Goal: Task Accomplishment & Management: Manage account settings

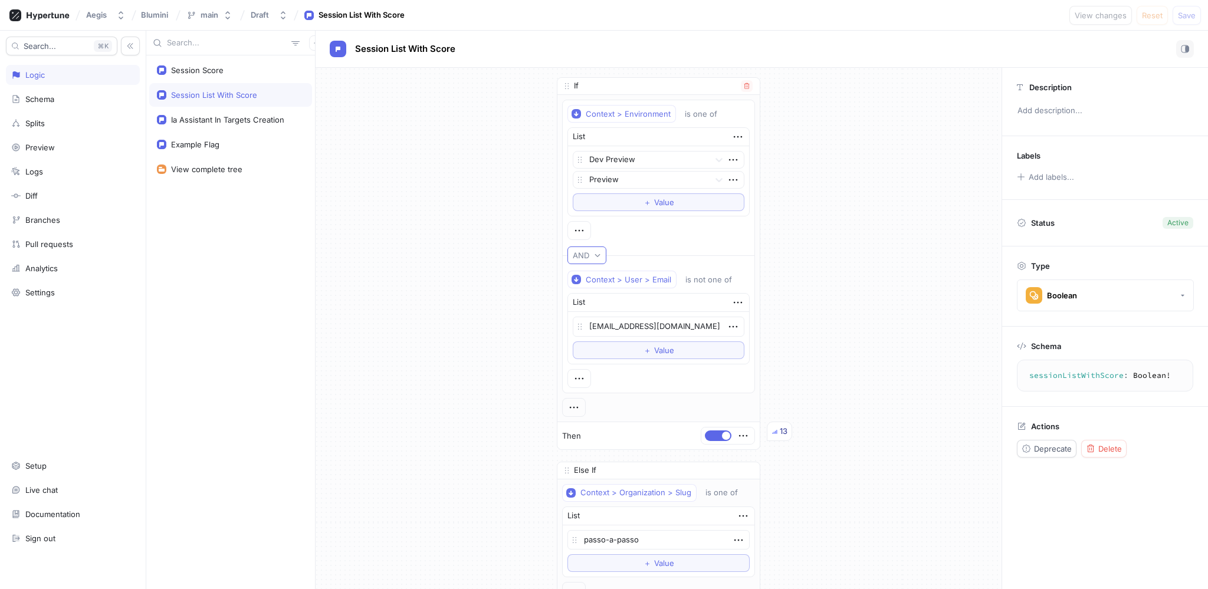
click at [594, 254] on icon "button" at bounding box center [597, 255] width 7 height 7
click at [788, 294] on div "If Context > Environment is one of List Dev Preview Preview To pick up a dragga…" at bounding box center [659, 391] width 686 height 646
click at [584, 377] on div at bounding box center [580, 378] width 24 height 19
click at [577, 378] on icon "button" at bounding box center [579, 379] width 8 height 2
click at [595, 434] on p "Delete" at bounding box center [600, 439] width 24 height 12
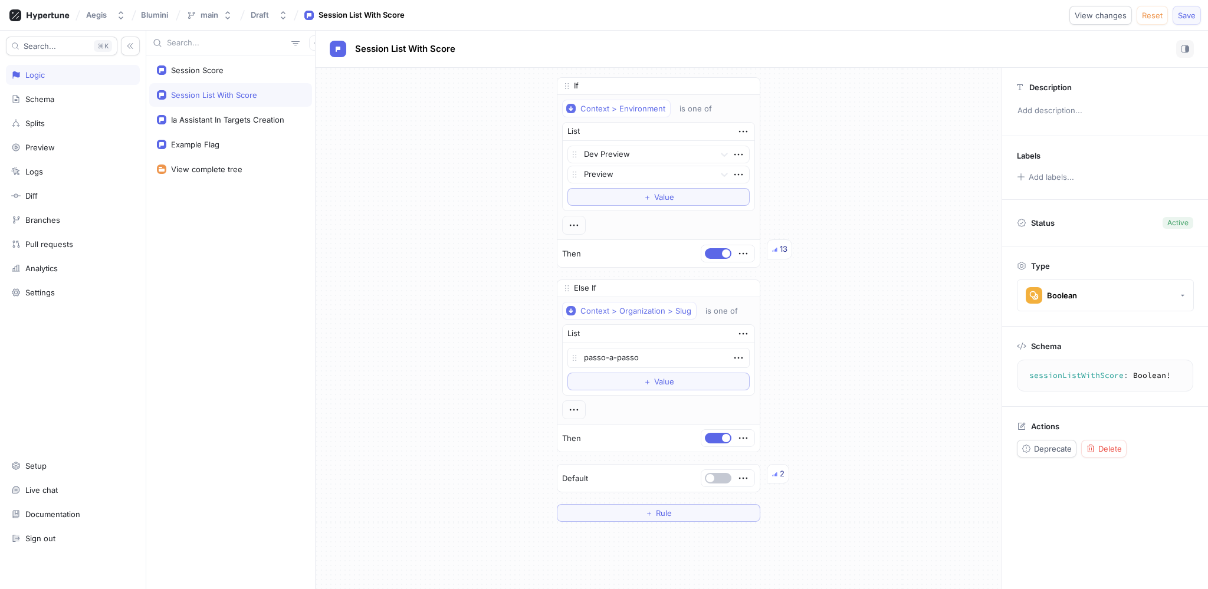
click at [1182, 18] on span "Save" at bounding box center [1187, 15] width 18 height 7
click at [569, 231] on icon "button" at bounding box center [574, 225] width 13 height 13
click at [587, 247] on p "AND" at bounding box center [591, 247] width 17 height 12
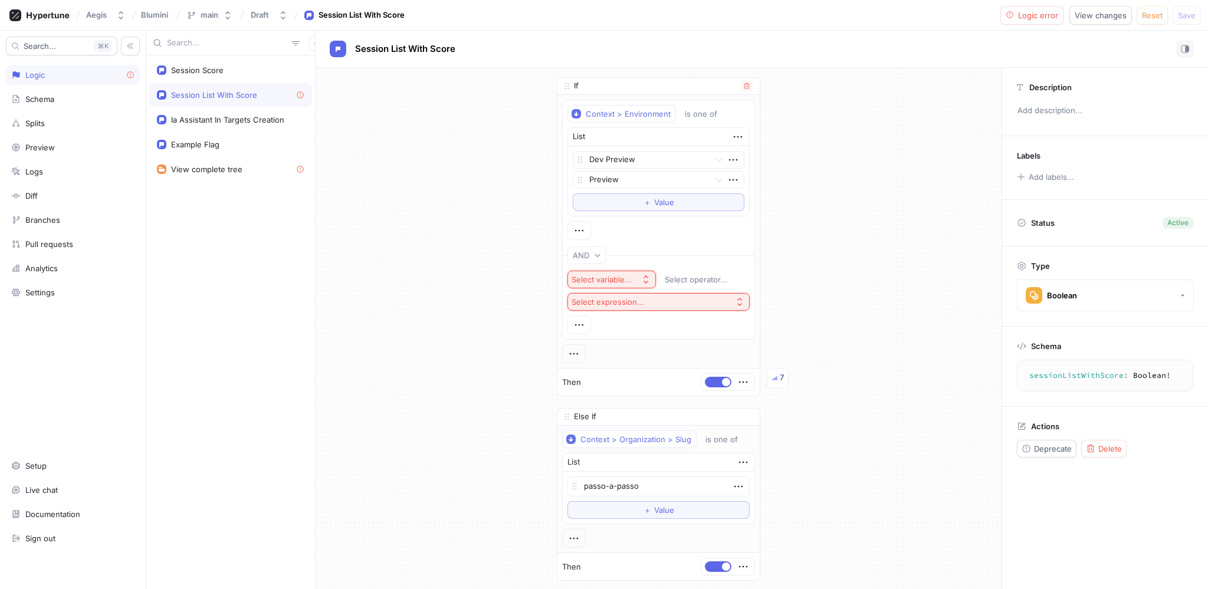
click at [605, 276] on div "Select variable..." at bounding box center [602, 280] width 60 height 10
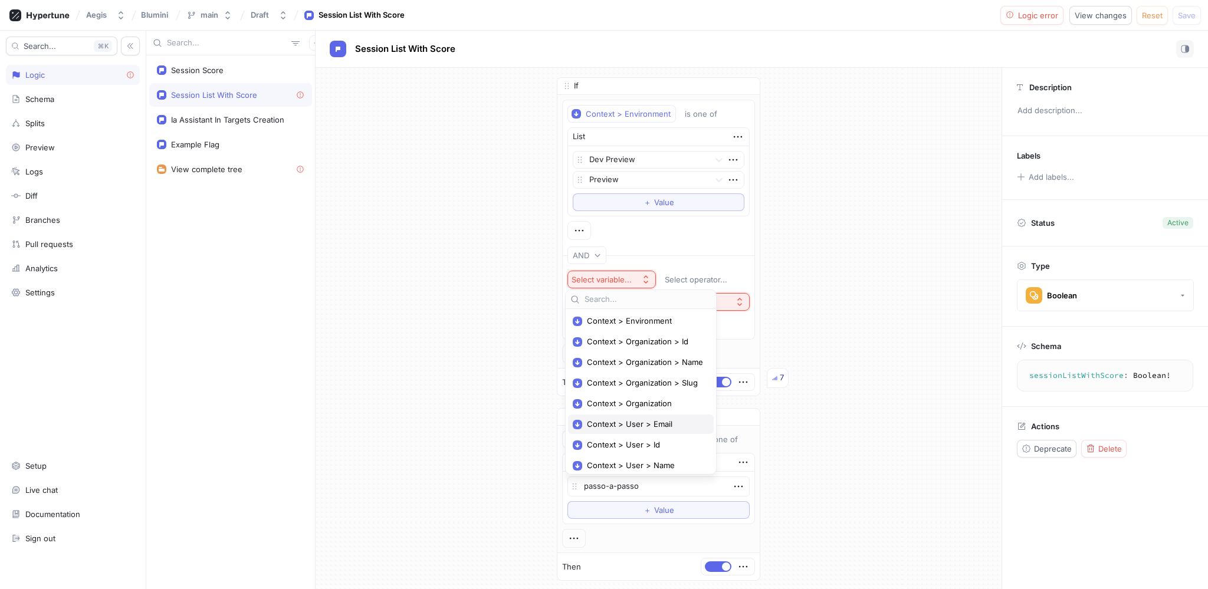
click at [656, 425] on span "Context > User > Email" at bounding box center [645, 425] width 116 height 10
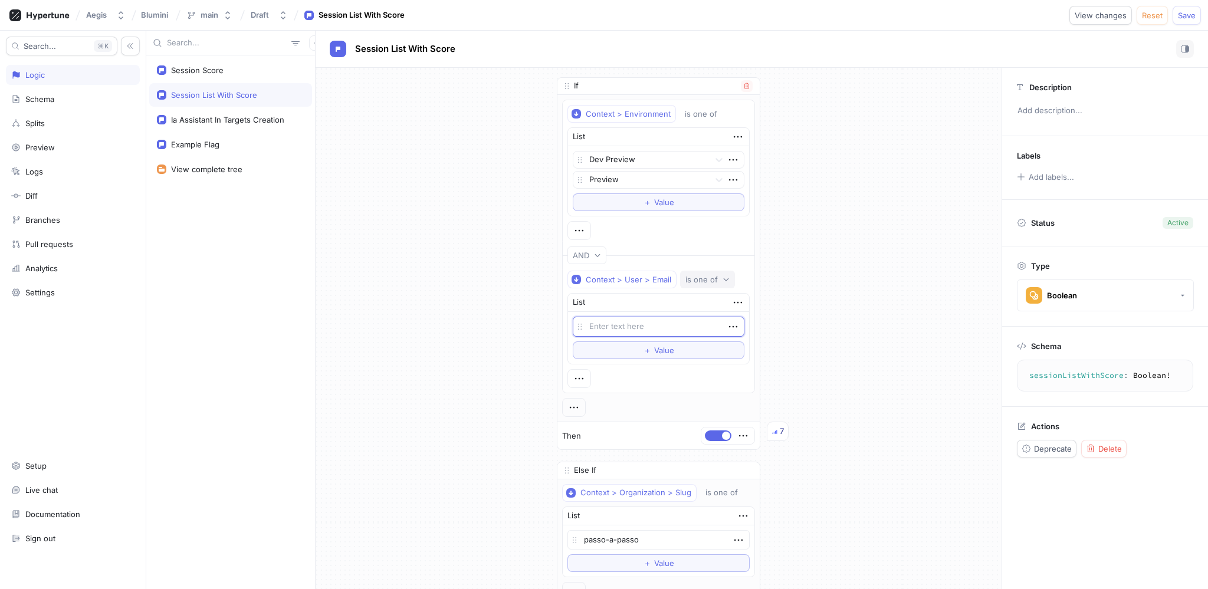
click at [689, 281] on div "is one of" at bounding box center [702, 280] width 32 height 10
click at [711, 339] on span "is not one of" at bounding box center [707, 342] width 47 height 10
click at [654, 326] on textarea at bounding box center [659, 327] width 172 height 20
type textarea "x"
type textarea "m"
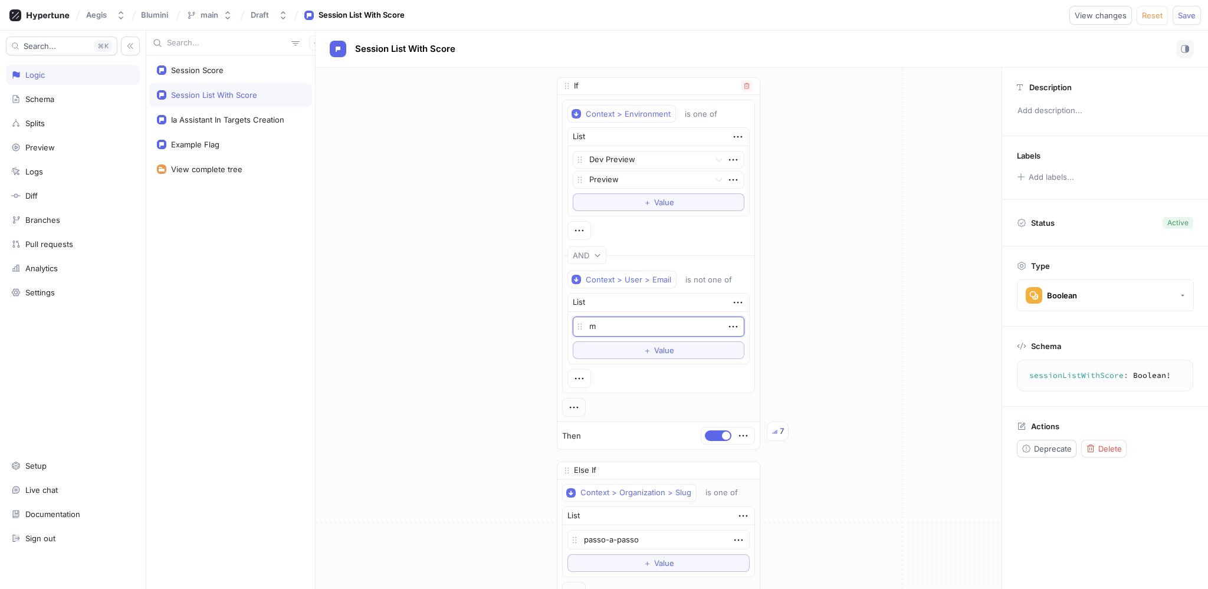
type textarea "x"
type textarea "ma"
type textarea "x"
type textarea "mat"
type textarea "x"
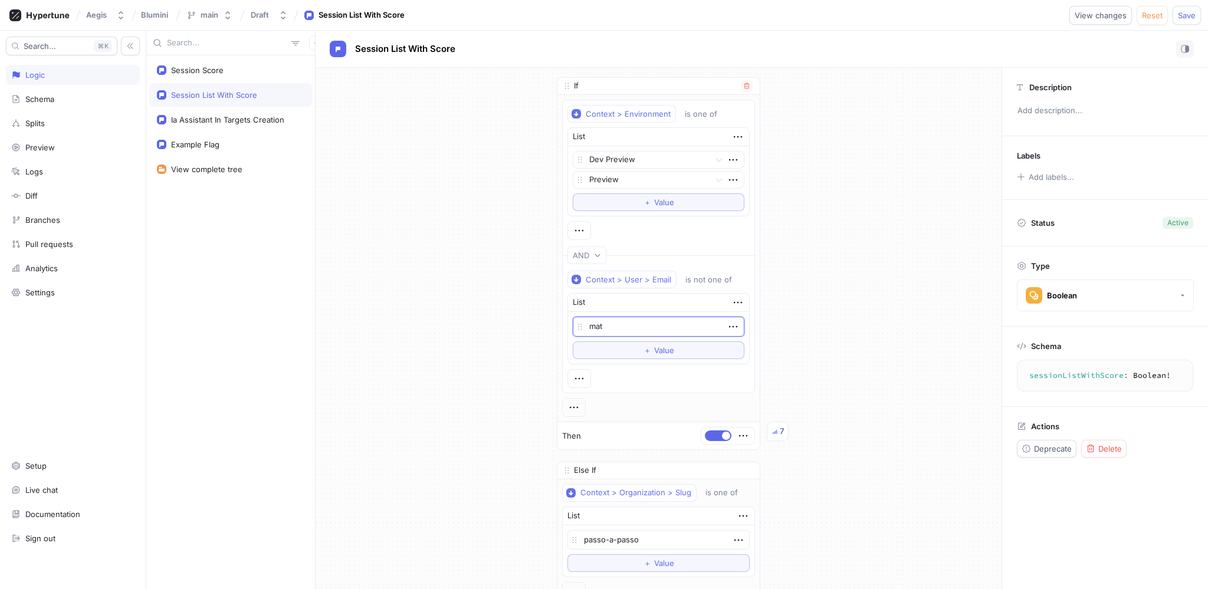
type textarea "math"
type textarea "x"
type textarea "mathe"
type textarea "x"
type textarea "[PERSON_NAME]"
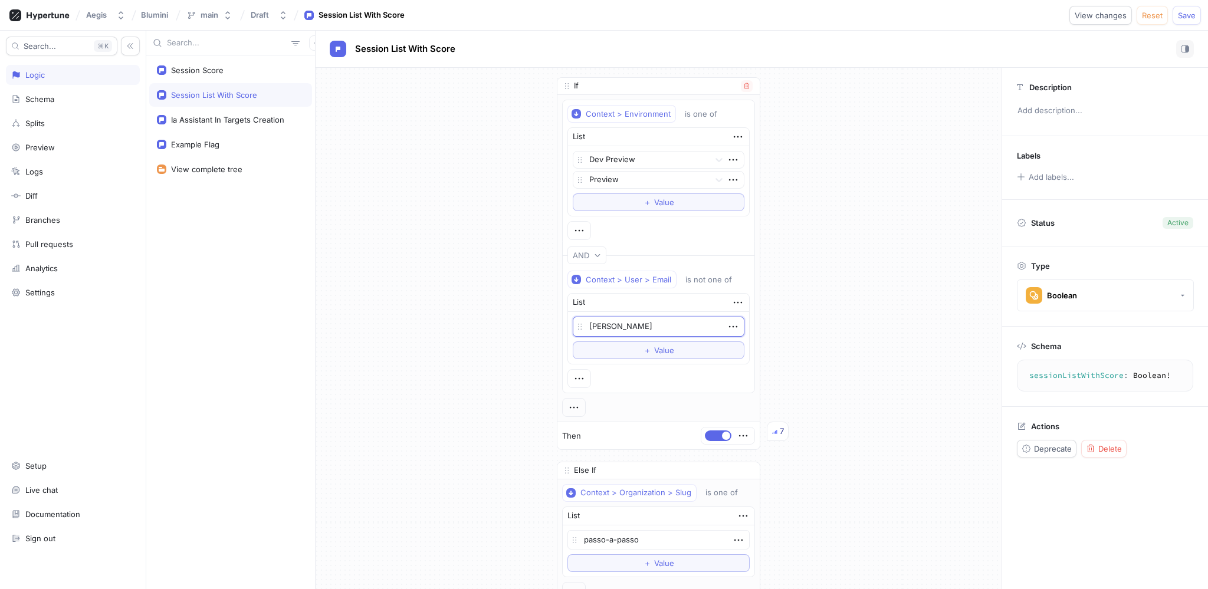
type textarea "x"
type textarea "matheus"
type textarea "x"
type textarea "matheus@a"
type textarea "x"
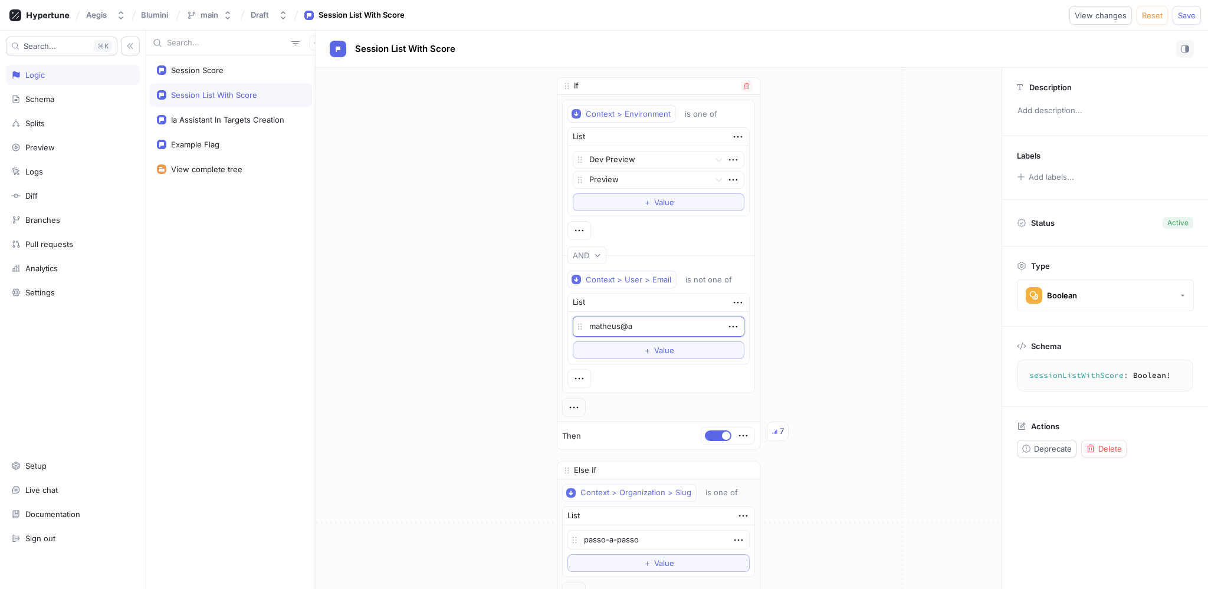
type textarea "matheus@aa"
type textarea "x"
type textarea "matheus@aae"
type textarea "x"
type textarea "matheus@aa"
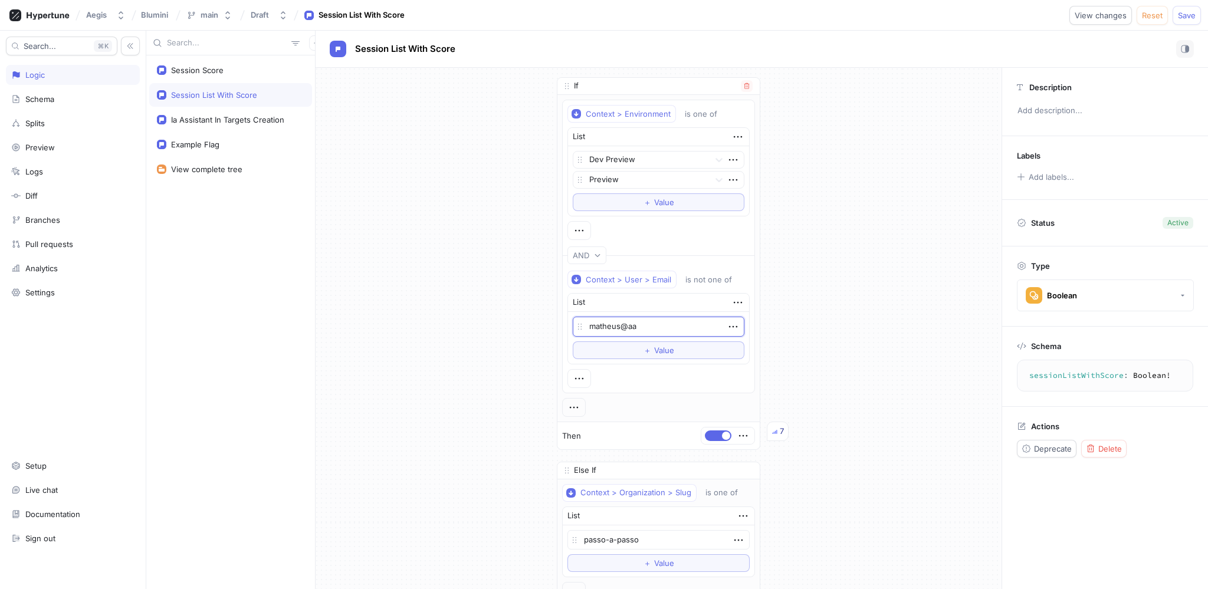
type textarea "x"
type textarea "matheus@a"
type textarea "x"
type textarea "matheus@ae"
type textarea "x"
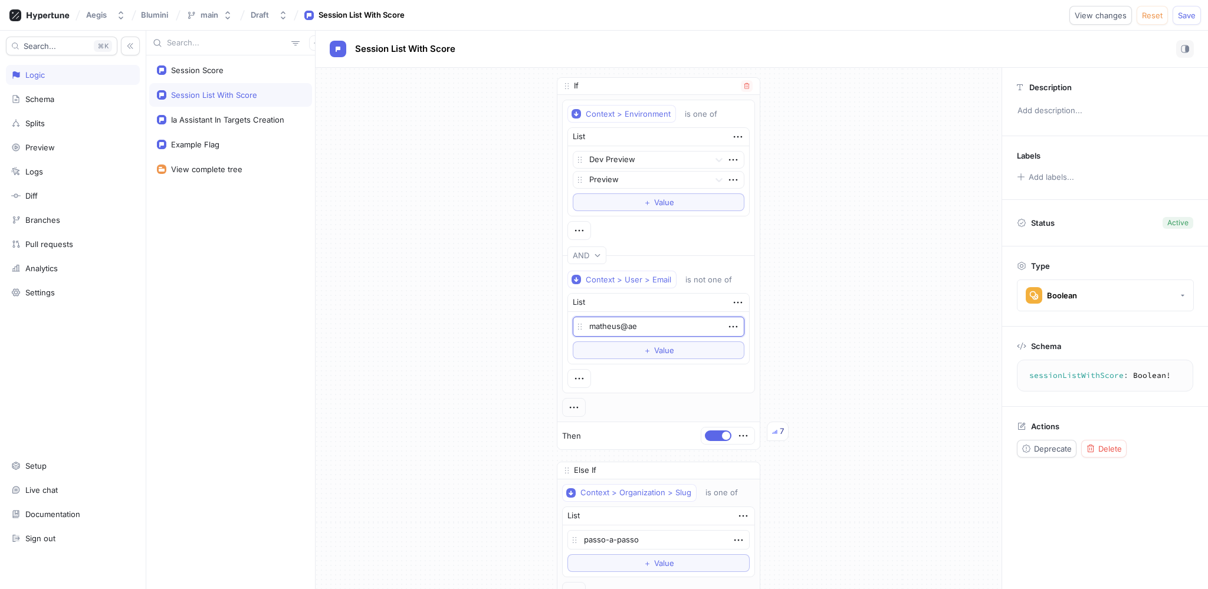
type textarea "matheus@aeg"
type textarea "x"
type textarea "matheus@aegi"
type textarea "x"
type textarea "matheus@aegis"
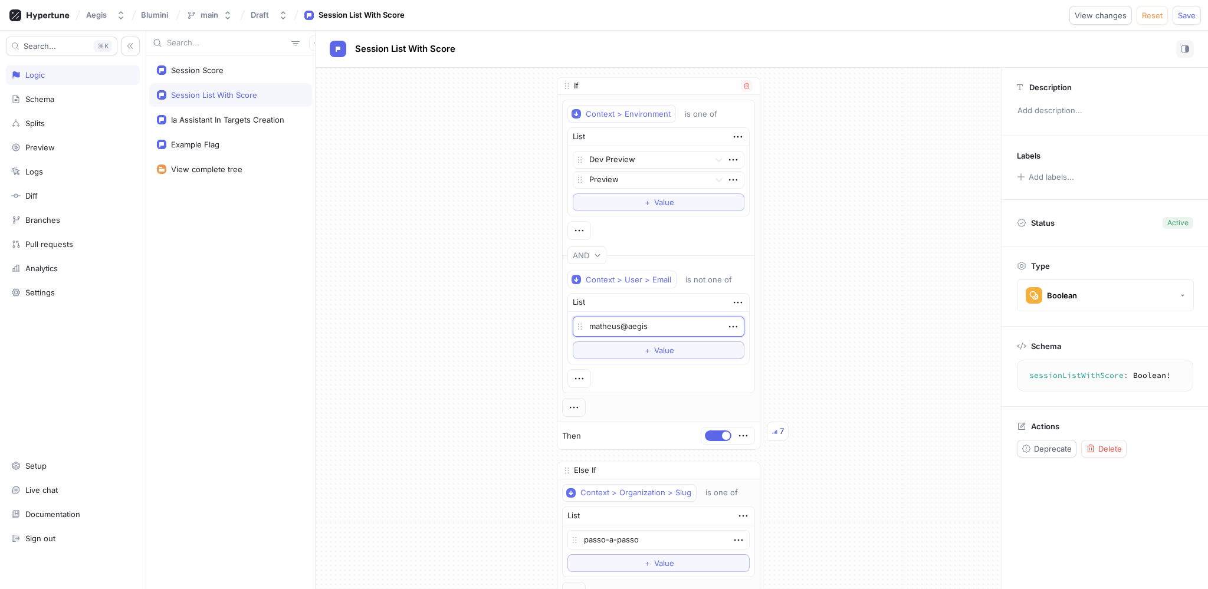
type textarea "x"
type textarea "matheus@aegis."
type textarea "x"
type textarea "matheus@aegis.d"
type textarea "x"
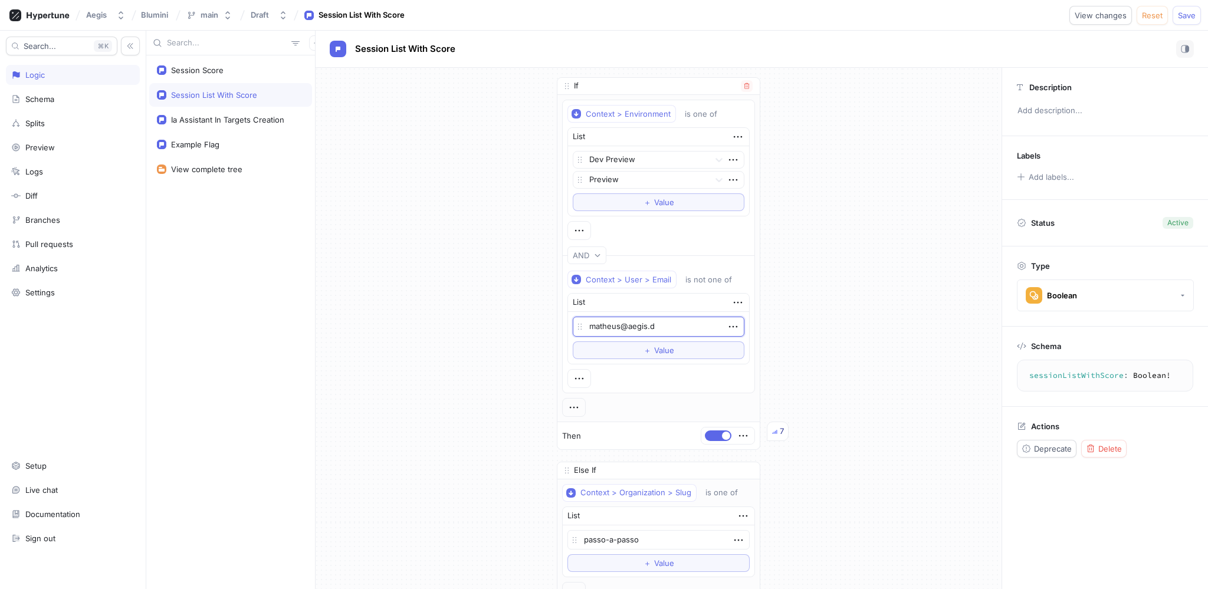
type textarea "[EMAIL_ADDRESS][DOMAIN_NAME]"
type textarea "x"
type textarea "[EMAIL_ADDRESS][DOMAIN_NAME]"
type textarea "x"
type textarea "[EMAIL_ADDRESS][DOMAIN_NAME]."
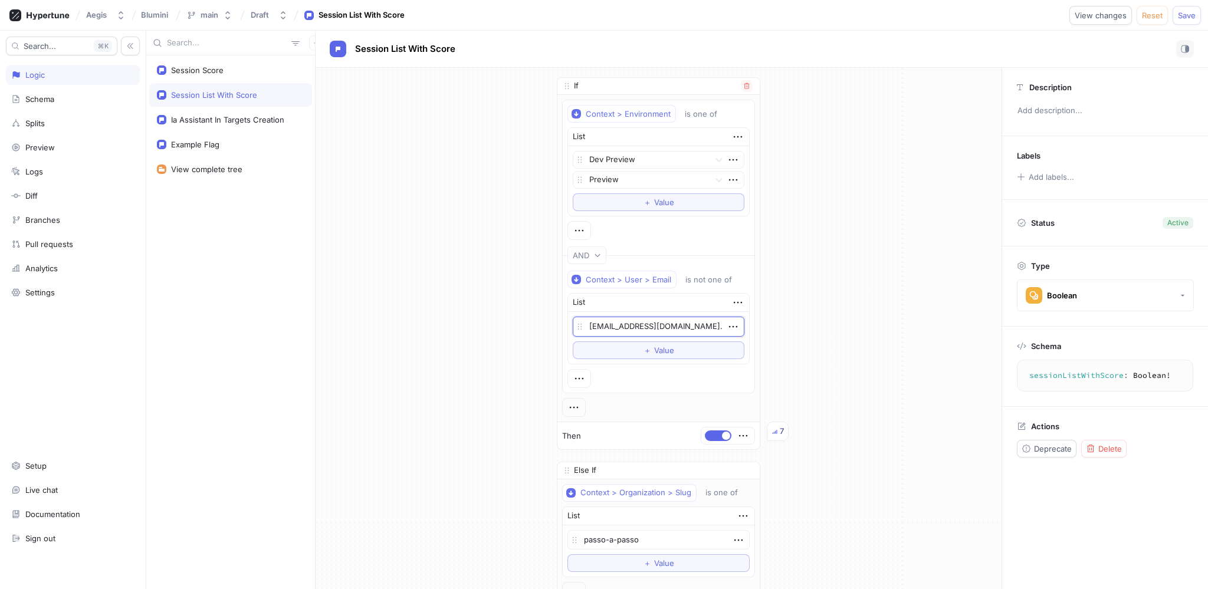
type textarea "x"
type textarea "matheus@aegis.dev.b"
type textarea "x"
type textarea "[EMAIL_ADDRESS][DOMAIN_NAME]"
click at [1194, 14] on span "Save" at bounding box center [1187, 15] width 18 height 7
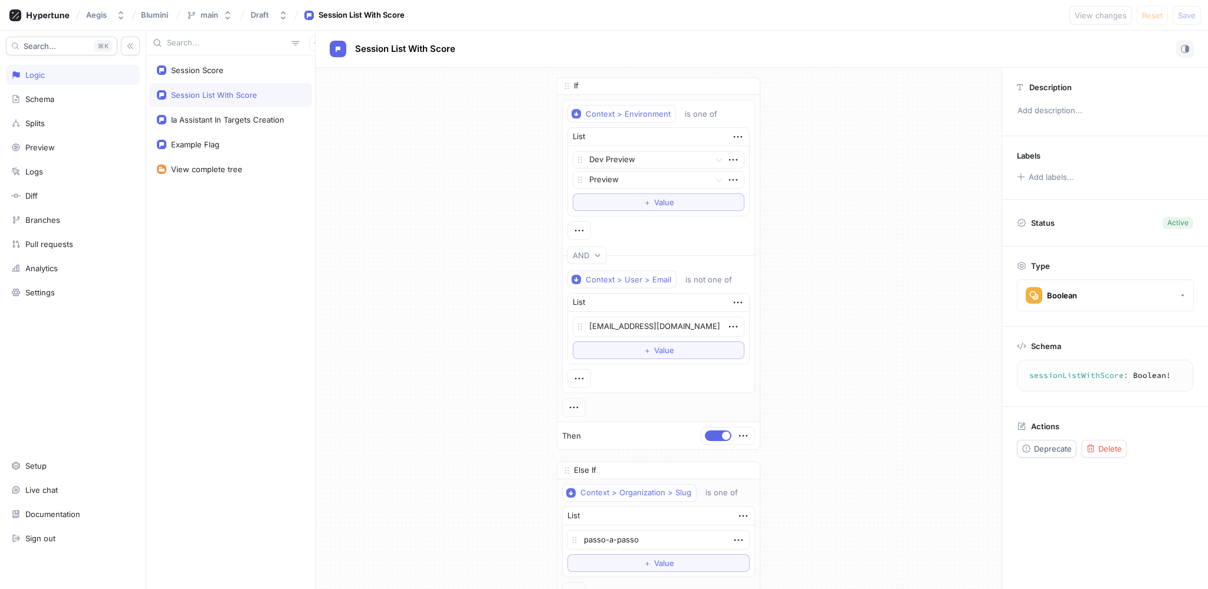
type textarea "x"
